Goal: Understand process/instructions: Learn how to perform a task or action

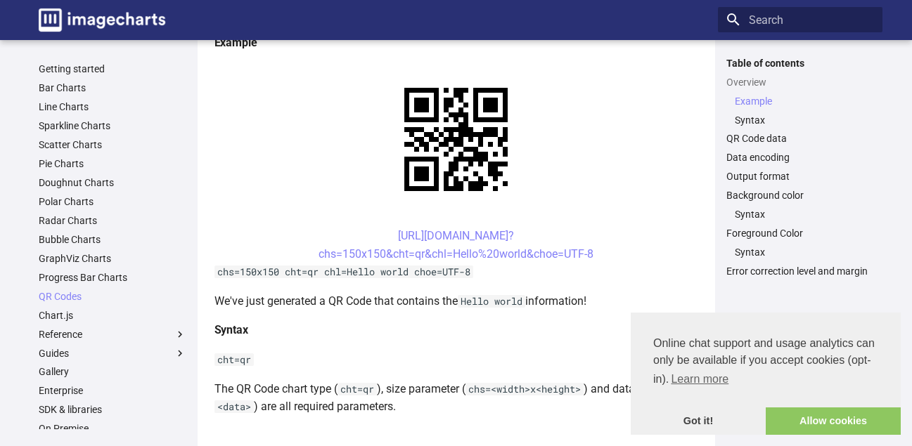
scroll to position [304, 0]
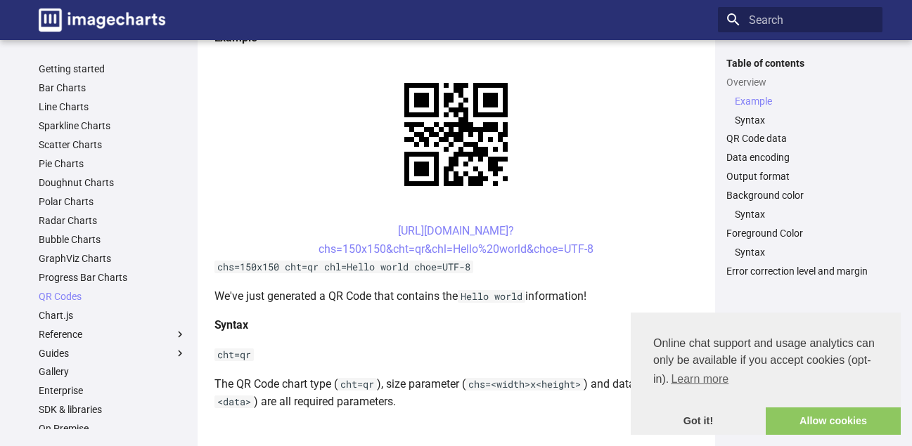
click at [253, 354] on code "cht=qr" at bounding box center [233, 355] width 39 height 13
drag, startPoint x: 253, startPoint y: 354, endPoint x: 216, endPoint y: 360, distance: 37.1
click at [216, 360] on code "cht=qr" at bounding box center [233, 355] width 39 height 13
copy code "cht=qr"
drag, startPoint x: 473, startPoint y: 384, endPoint x: 493, endPoint y: 385, distance: 20.4
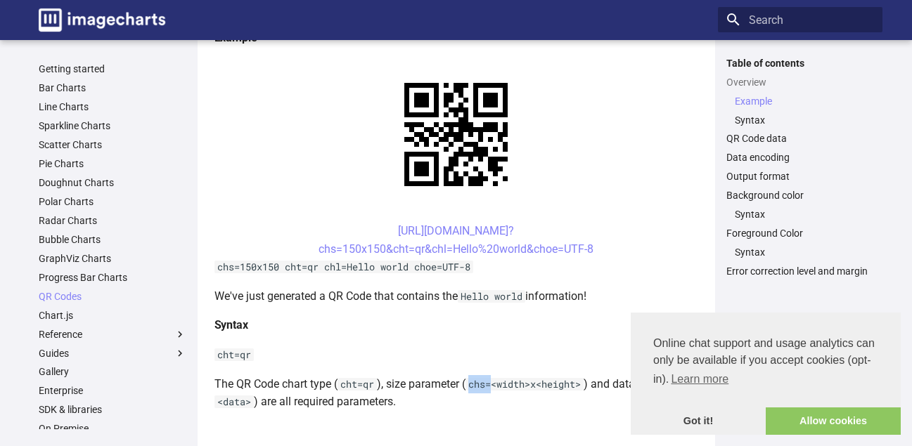
click at [493, 385] on code "chs=<width>x<height>" at bounding box center [524, 384] width 118 height 13
copy code "chs="
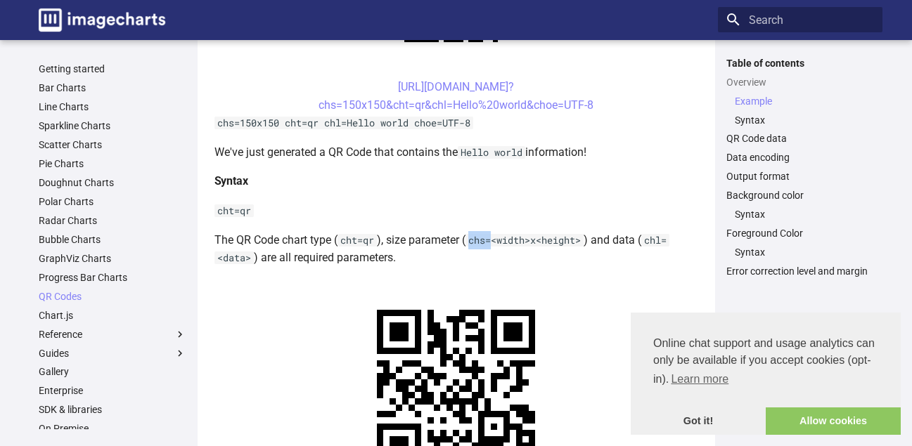
scroll to position [453, 0]
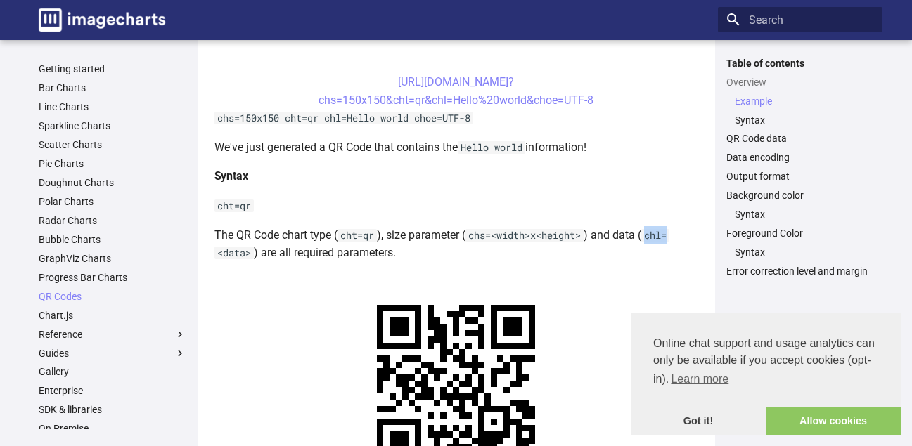
drag, startPoint x: 671, startPoint y: 232, endPoint x: 647, endPoint y: 233, distance: 24.6
click at [647, 233] on code "chl=<data>" at bounding box center [441, 244] width 455 height 31
copy code "chl="
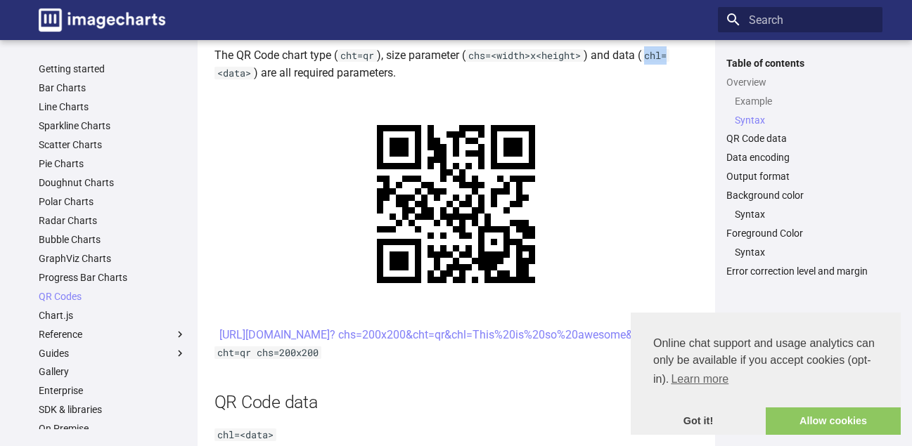
scroll to position [653, 0]
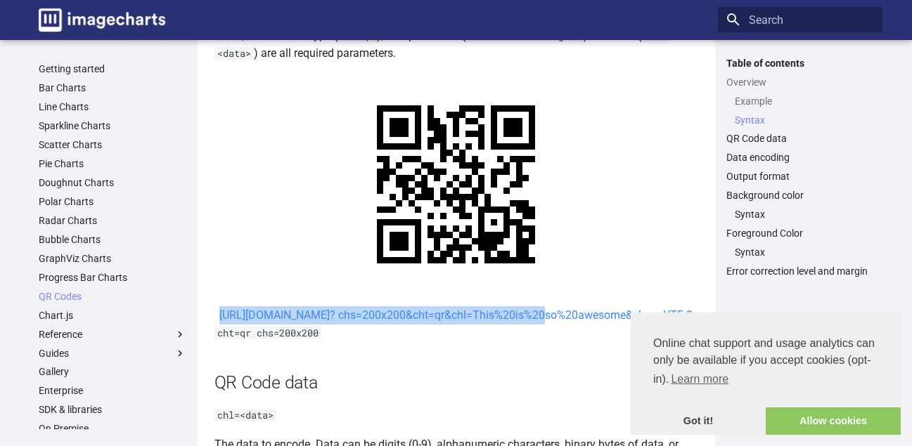
drag, startPoint x: 363, startPoint y: 318, endPoint x: 411, endPoint y: 332, distance: 49.6
click at [411, 325] on center "[URL][DOMAIN_NAME]? chs=200x200&cht=qr&chl=This%20is%20so%20awesome&choe=UTF-8" at bounding box center [456, 315] width 484 height 18
copy link "[URL][DOMAIN_NAME]? chs=200x200&cht=qr&chl="
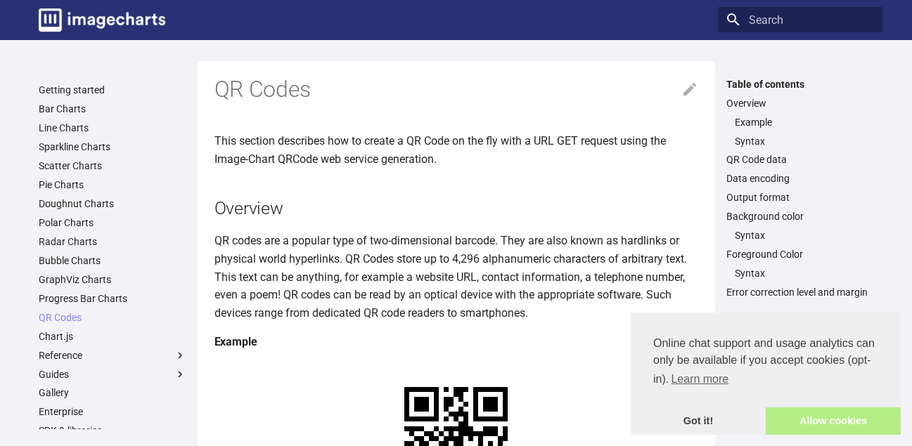
click at [817, 419] on link "Allow cookies" at bounding box center [832, 422] width 135 height 28
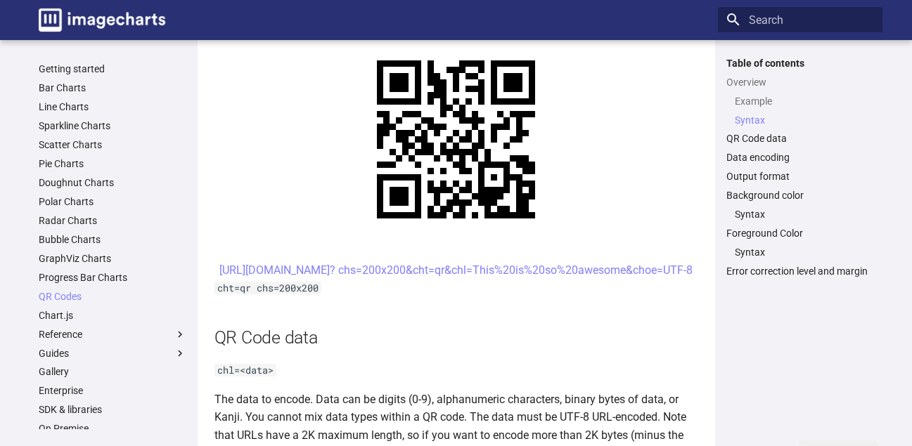
scroll to position [708, 0]
